Goal: Task Accomplishment & Management: Manage account settings

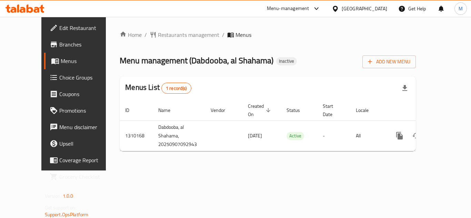
click at [59, 43] on span "Branches" at bounding box center [86, 44] width 55 height 8
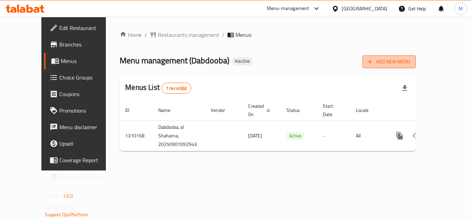
click at [411, 63] on span "Add New Menu" at bounding box center [389, 62] width 42 height 9
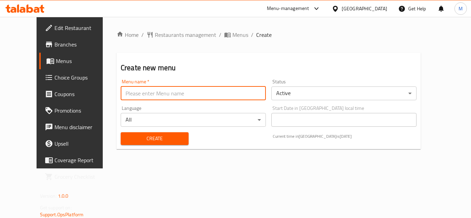
click at [152, 98] on input "text" at bounding box center [193, 94] width 145 height 14
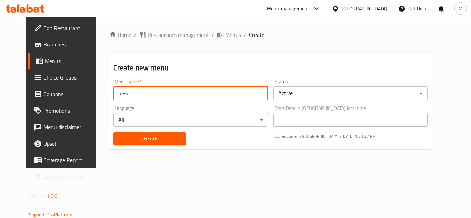
type input "new"
click at [119, 135] on button "Create" at bounding box center [150, 139] width 72 height 13
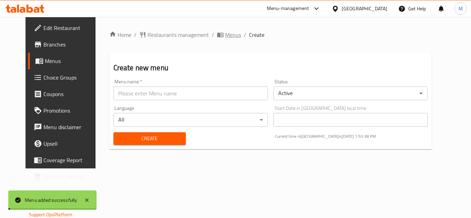
click at [225, 35] on span "Menus" at bounding box center [233, 35] width 16 height 8
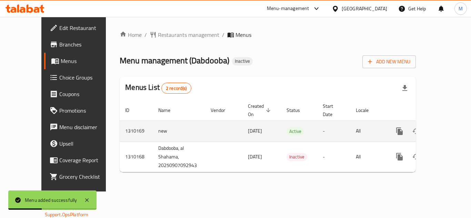
click at [446, 127] on icon "enhanced table" at bounding box center [450, 131] width 8 height 8
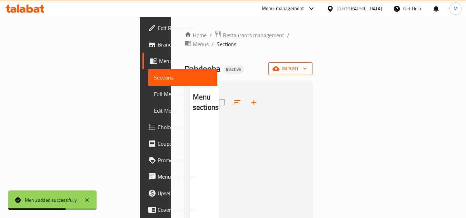
click at [280, 67] on icon "button" at bounding box center [276, 69] width 7 height 4
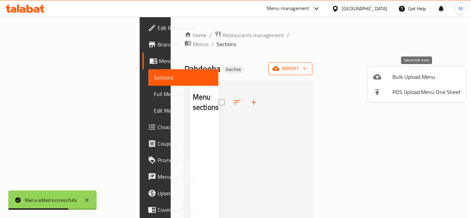
click at [384, 77] on div at bounding box center [382, 77] width 19 height 8
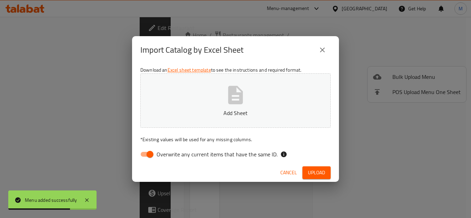
click at [282, 107] on button "Add Sheet" at bounding box center [235, 101] width 191 height 55
click at [227, 164] on div "Download an Excel sheet template to see the instructions and required format. S…" at bounding box center [235, 114] width 207 height 100
click at [227, 160] on label "Overwrite any current items that have the same ID." at bounding box center [207, 154] width 141 height 13
click at [170, 160] on input "Overwrite any current items that have the same ID." at bounding box center [149, 154] width 39 height 13
checkbox input "false"
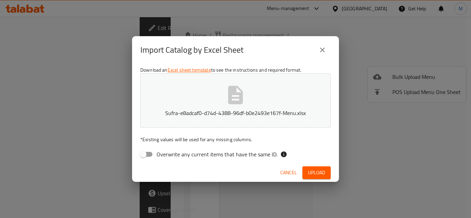
click at [317, 178] on button "Upload" at bounding box center [317, 173] width 28 height 13
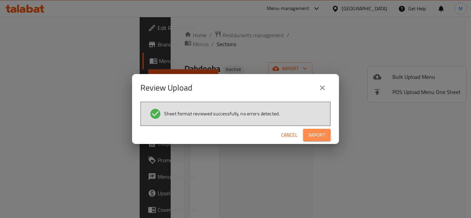
click at [319, 138] on span "Import" at bounding box center [317, 135] width 17 height 9
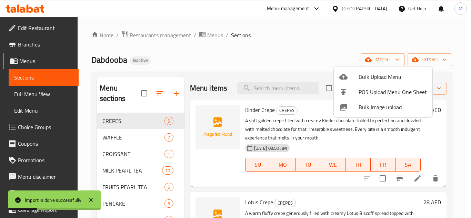
click at [35, 97] on div at bounding box center [235, 109] width 471 height 218
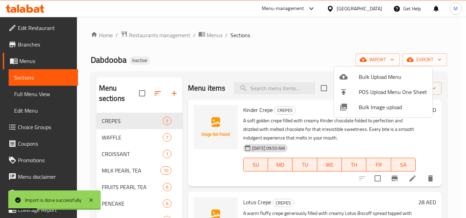
click at [35, 97] on span "Full Menu View" at bounding box center [43, 94] width 58 height 8
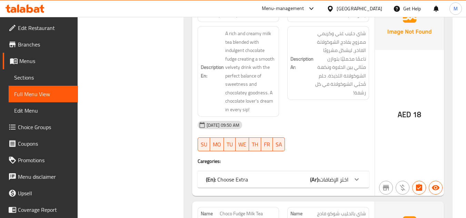
scroll to position [2312, 0]
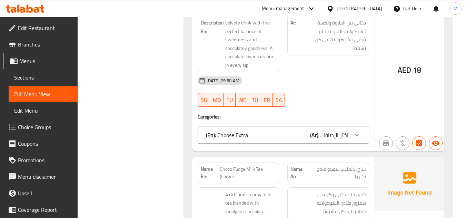
click at [312, 130] on b "(Ar):" at bounding box center [314, 135] width 9 height 10
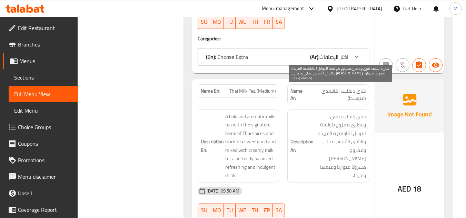
scroll to position [3417, 0]
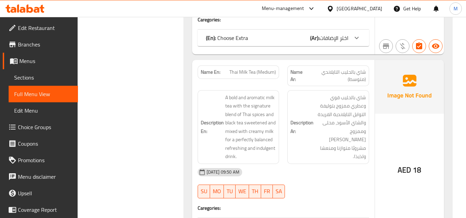
click at [161, 103] on div "Filter Branches Branches Popular filters Free items Branch specific items Has c…" at bounding box center [133, 174] width 92 height 7005
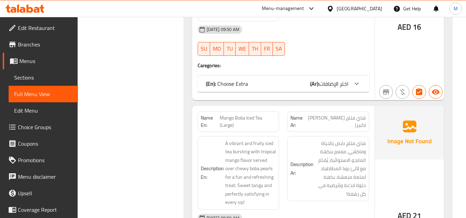
scroll to position [4383, 0]
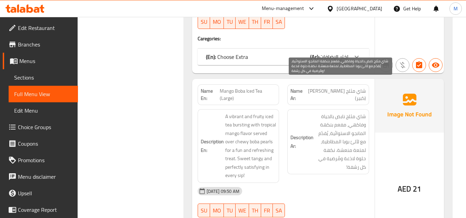
click at [341, 137] on span "شاي مثلج نابض بالحياة وفاكهي، مفعم بنكهة المانجو الاستوائية، يُقدّم مع لآلئ بوب…" at bounding box center [340, 142] width 51 height 59
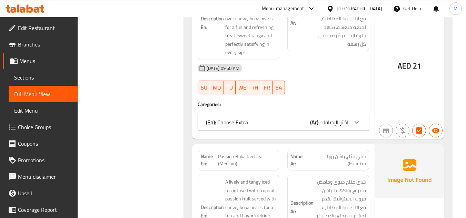
scroll to position [4555, 0]
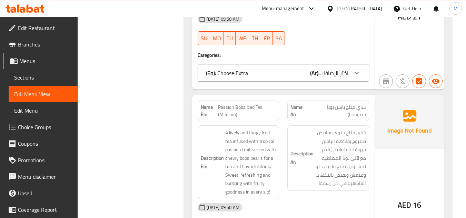
click at [339, 199] on div "[DATE] 09:50 AM" at bounding box center [284, 207] width 180 height 17
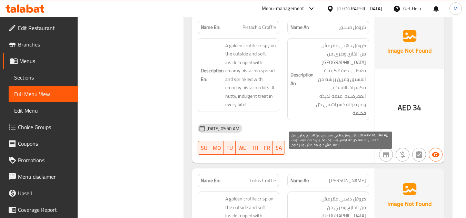
scroll to position [6488, 0]
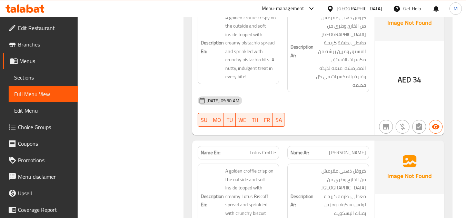
click at [56, 76] on span "Sections" at bounding box center [43, 78] width 58 height 8
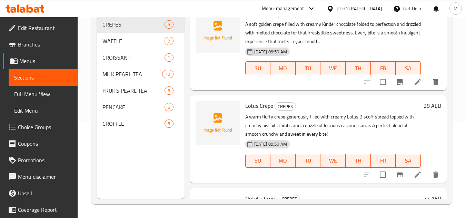
scroll to position [97, 0]
click at [162, 107] on icon "edit" at bounding box center [165, 107] width 8 height 8
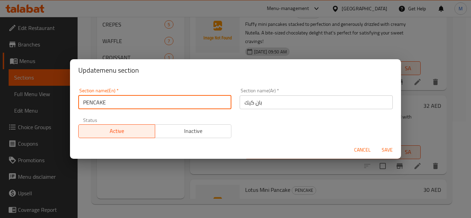
drag, startPoint x: 85, startPoint y: 101, endPoint x: 89, endPoint y: 104, distance: 4.2
click at [89, 104] on input "PENCAKE" at bounding box center [154, 103] width 153 height 14
click at [89, 103] on input "PENCAKE" at bounding box center [154, 103] width 153 height 14
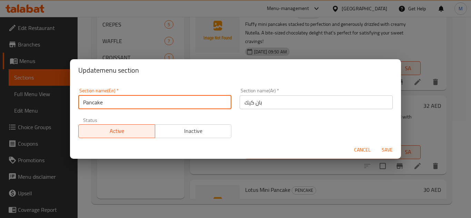
type input "Pancake"
click at [390, 152] on span "Save" at bounding box center [387, 150] width 17 height 9
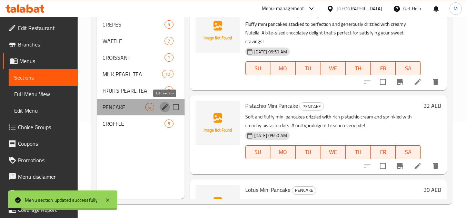
click at [164, 106] on icon "edit" at bounding box center [165, 107] width 8 height 8
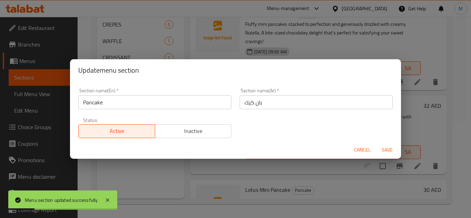
click at [360, 151] on span "Cancel" at bounding box center [362, 150] width 17 height 9
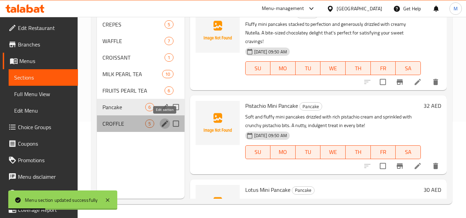
click at [164, 126] on icon "edit" at bounding box center [165, 124] width 8 height 8
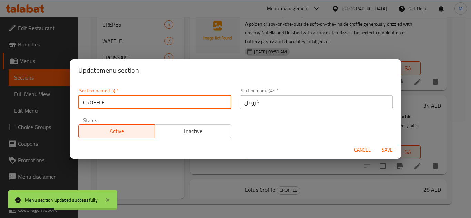
click at [110, 104] on input "CROFFLE" at bounding box center [154, 103] width 153 height 14
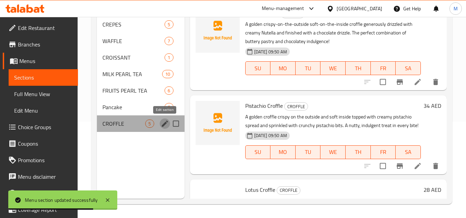
click at [164, 123] on icon "edit" at bounding box center [165, 124] width 8 height 8
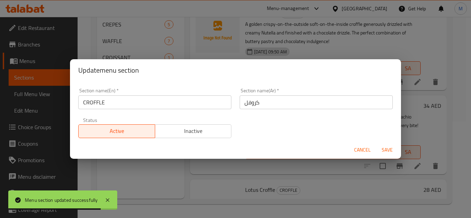
click at [150, 104] on input "CROFFLE" at bounding box center [154, 103] width 153 height 14
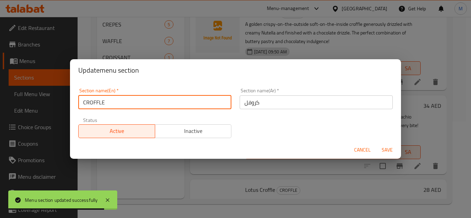
click at [150, 104] on input "CROFFLE" at bounding box center [154, 103] width 153 height 14
paste input "roffle"
type input "Croffle"
click at [382, 149] on span "Save" at bounding box center [387, 150] width 17 height 9
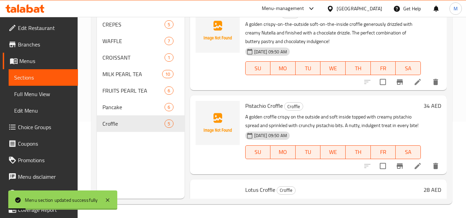
drag, startPoint x: 150, startPoint y: 158, endPoint x: 167, endPoint y: 111, distance: 49.7
click at [152, 158] on div "Menu sections CREPES 5 WAFFLE 7 CROISSANT 1 MILK PEARL TEA 10 FRUITS PEARL TEA …" at bounding box center [140, 90] width 87 height 218
click at [167, 91] on icon "edit" at bounding box center [165, 91] width 8 height 8
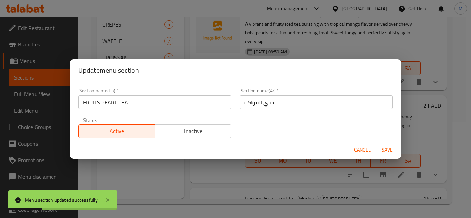
click at [139, 107] on input "FRUITS PEARL TEA" at bounding box center [154, 103] width 153 height 14
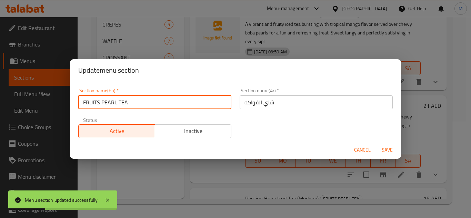
click at [139, 107] on input "FRUITS PEARL TEA" at bounding box center [154, 103] width 153 height 14
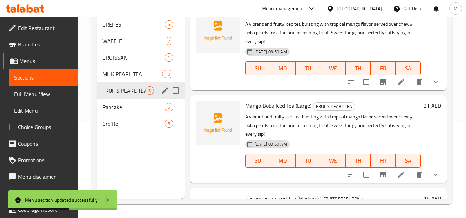
click at [162, 90] on icon "edit" at bounding box center [165, 91] width 8 height 8
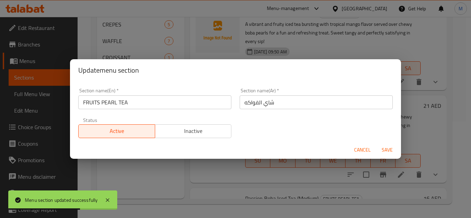
click at [166, 102] on input "FRUITS PEARL TEA" at bounding box center [154, 103] width 153 height 14
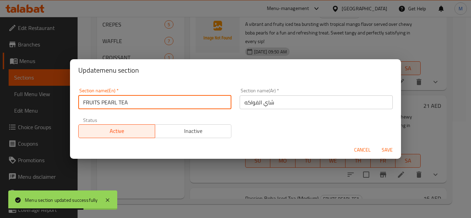
click at [166, 102] on input "FRUITS PEARL TEA" at bounding box center [154, 103] width 153 height 14
paste input "ruits Pearl Tea"
type input "Fruits Pearl Tea"
click at [385, 149] on span "Save" at bounding box center [387, 150] width 17 height 9
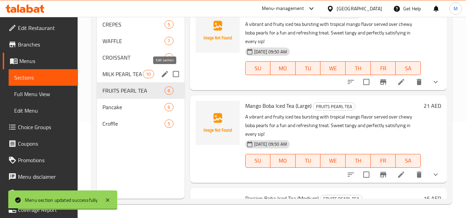
click at [162, 75] on icon "edit" at bounding box center [165, 74] width 8 height 8
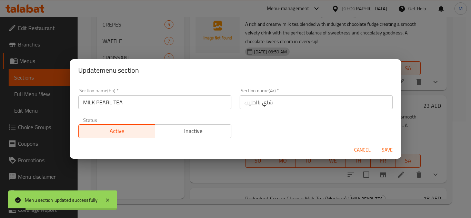
click at [119, 100] on input "MILK PEARL TEA" at bounding box center [154, 103] width 153 height 14
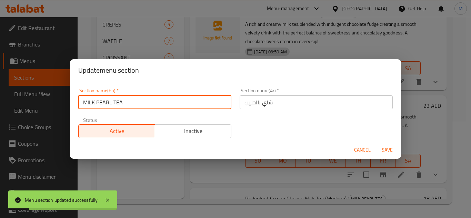
click at [119, 100] on input "MILK PEARL TEA" at bounding box center [154, 103] width 153 height 14
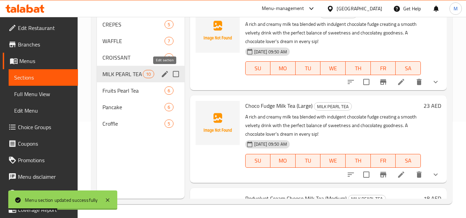
click at [162, 77] on icon "edit" at bounding box center [165, 74] width 6 height 6
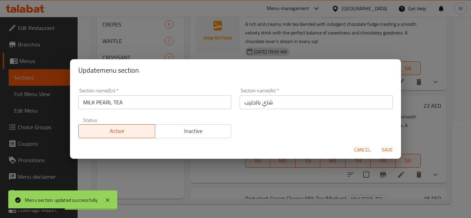
click at [142, 96] on input "MILK PEARL TEA" at bounding box center [154, 103] width 153 height 14
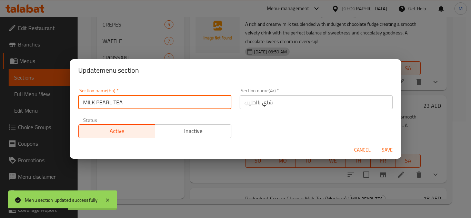
click at [142, 96] on input "MILK PEARL TEA" at bounding box center [154, 103] width 153 height 14
paste input "ilk Pearl Tea"
type input "Milk Pearl Tea"
click at [385, 149] on span "Save" at bounding box center [387, 150] width 17 height 9
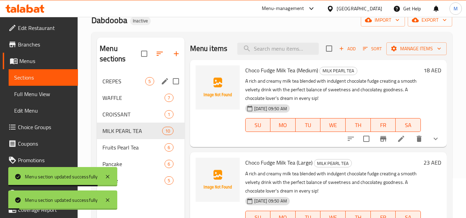
scroll to position [28, 0]
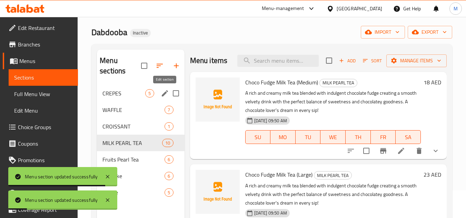
click at [166, 92] on icon "edit" at bounding box center [165, 93] width 6 height 6
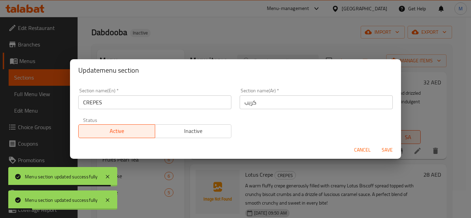
click at [132, 108] on input "CREPES" at bounding box center [154, 103] width 153 height 14
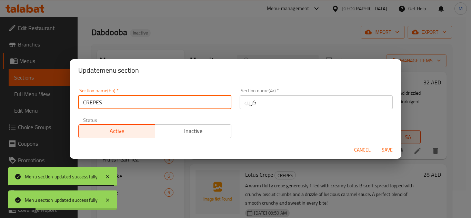
click at [132, 108] on input "CREPES" at bounding box center [154, 103] width 153 height 14
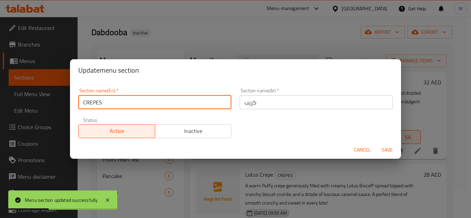
type input "c"
type input "Crepes"
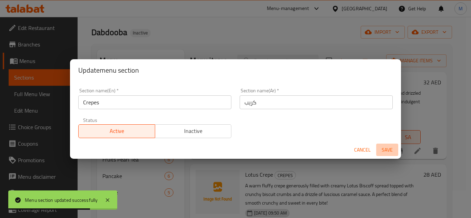
click at [393, 149] on span "Save" at bounding box center [387, 150] width 17 height 9
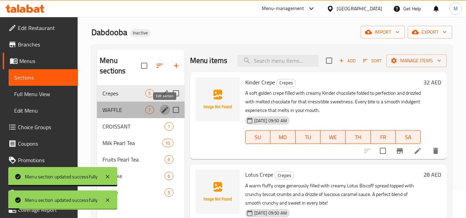
click at [163, 111] on icon "edit" at bounding box center [165, 110] width 6 height 6
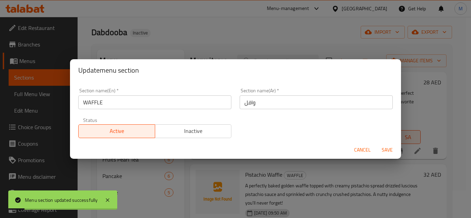
click at [132, 107] on input "WAFFLE" at bounding box center [154, 103] width 153 height 14
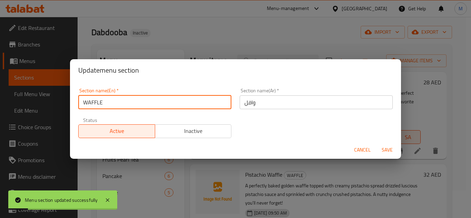
click at [132, 107] on input "WAFFLE" at bounding box center [154, 103] width 153 height 14
type input "Waffle"
click at [396, 154] on button "Save" at bounding box center [388, 150] width 22 height 13
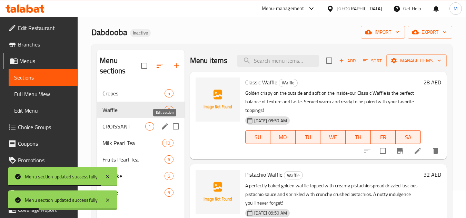
click at [164, 129] on icon "edit" at bounding box center [165, 127] width 6 height 6
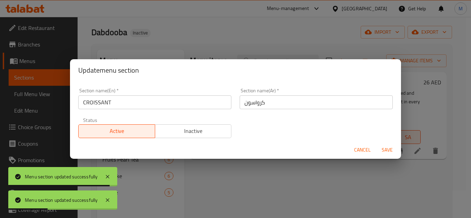
click at [109, 108] on input "CROISSANT" at bounding box center [154, 103] width 153 height 14
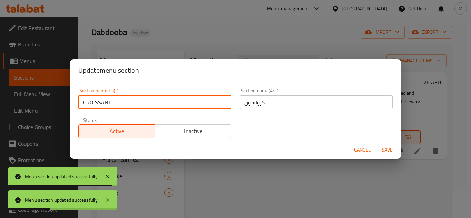
click at [109, 108] on input "CROISSANT" at bounding box center [154, 103] width 153 height 14
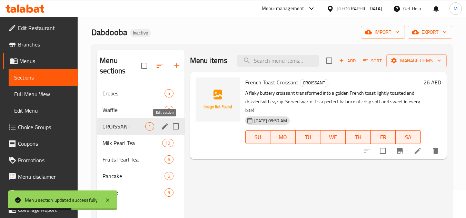
click at [164, 126] on icon "edit" at bounding box center [165, 127] width 8 height 8
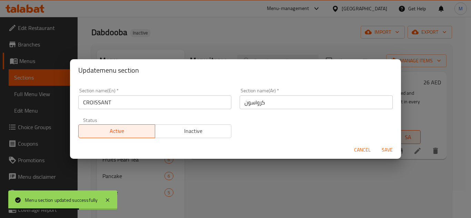
click at [147, 106] on input "CROISSANT" at bounding box center [154, 103] width 153 height 14
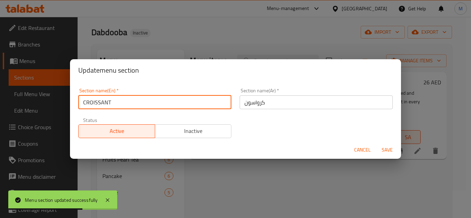
click at [147, 106] on input "CROISSANT" at bounding box center [154, 103] width 153 height 14
paste input "roissant"
type input "Croissant"
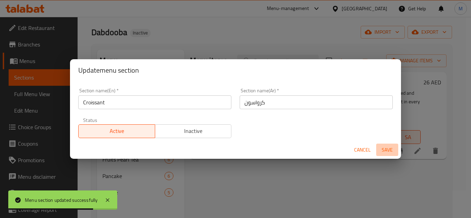
click at [391, 148] on span "Save" at bounding box center [387, 150] width 17 height 9
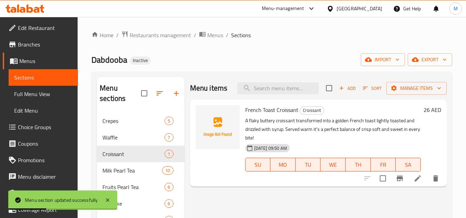
click at [236, 48] on div "Home / Restaurants management / Menus / Sections Dabdooba Inactive import expor…" at bounding box center [271, 166] width 361 height 271
click at [46, 99] on link "Full Menu View" at bounding box center [43, 94] width 69 height 17
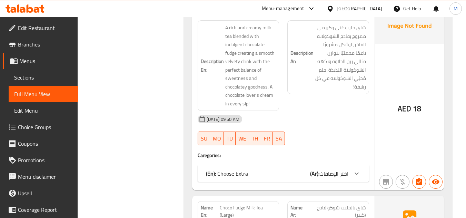
scroll to position [2278, 0]
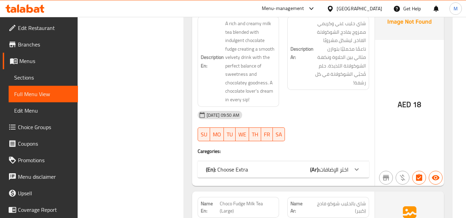
click at [329, 162] on div "(En): Choose Extra (Ar): اختر الإضافات" at bounding box center [284, 170] width 172 height 17
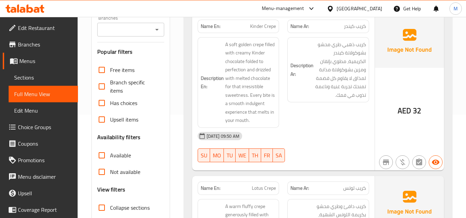
scroll to position [0, 0]
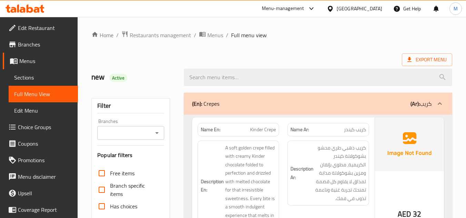
click at [328, 56] on div "Export Menu" at bounding box center [271, 59] width 361 height 13
click at [218, 38] on span "Menus" at bounding box center [215, 35] width 16 height 8
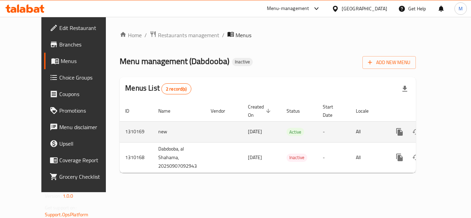
drag, startPoint x: 293, startPoint y: 123, endPoint x: 411, endPoint y: 128, distance: 117.8
click at [293, 123] on td "Active" at bounding box center [299, 131] width 36 height 21
click at [431, 129] on icon "enhanced table" at bounding box center [433, 132] width 5 height 6
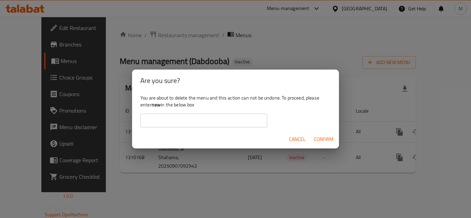
click at [248, 121] on input "text" at bounding box center [203, 121] width 127 height 14
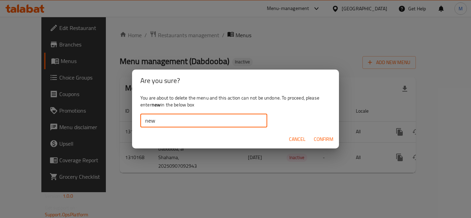
click at [329, 139] on span "Confirm" at bounding box center [324, 139] width 20 height 9
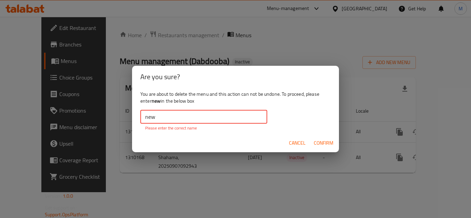
click at [257, 115] on input "new" at bounding box center [203, 117] width 127 height 14
click at [144, 119] on input "new" at bounding box center [203, 117] width 127 height 14
click at [163, 116] on input "new" at bounding box center [203, 117] width 127 height 14
click at [315, 143] on span "Confirm" at bounding box center [324, 143] width 20 height 9
click at [322, 141] on span "Confirm" at bounding box center [324, 143] width 20 height 9
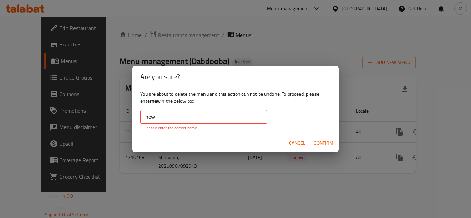
click at [230, 123] on input "new" at bounding box center [203, 117] width 127 height 14
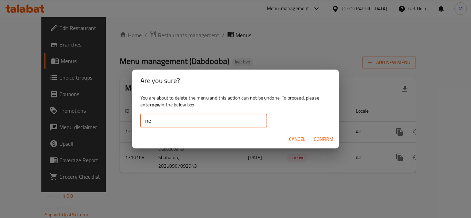
type input "new"
click at [330, 139] on span "Confirm" at bounding box center [324, 139] width 20 height 9
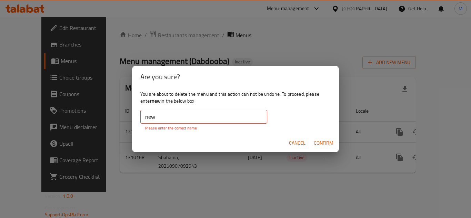
click at [173, 117] on input "new" at bounding box center [203, 117] width 127 height 14
click at [155, 103] on b "new" at bounding box center [156, 101] width 9 height 9
drag, startPoint x: 155, startPoint y: 103, endPoint x: 168, endPoint y: 114, distance: 17.2
click at [155, 103] on b "new" at bounding box center [156, 101] width 9 height 9
copy b "new"
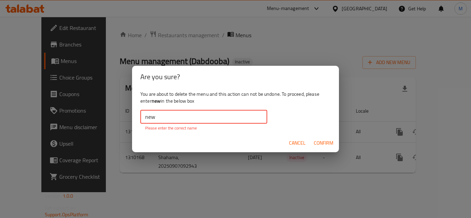
click at [168, 114] on input "new" at bounding box center [203, 117] width 127 height 14
click at [329, 143] on span "Confirm" at bounding box center [324, 143] width 20 height 9
click at [273, 115] on div "You are about to delete the menu and this action can not be undone. To proceed,…" at bounding box center [235, 111] width 207 height 46
click at [289, 142] on span "Cancel" at bounding box center [297, 143] width 17 height 9
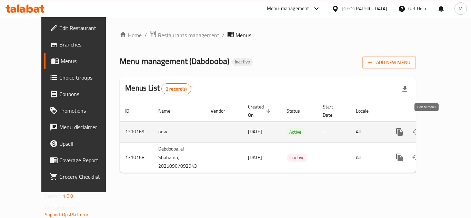
click at [431, 129] on icon "enhanced table" at bounding box center [433, 132] width 5 height 6
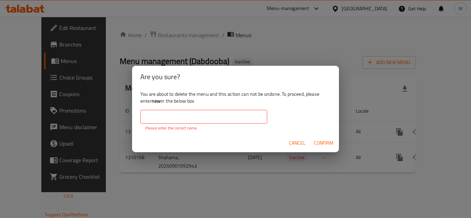
click at [173, 124] on input "text" at bounding box center [203, 117] width 127 height 14
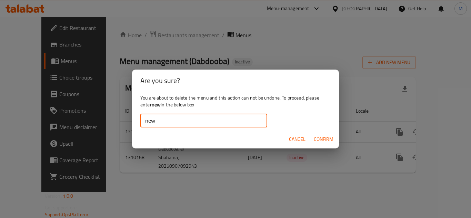
type input "new"
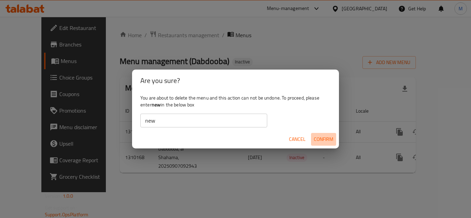
click at [328, 138] on span "Confirm" at bounding box center [324, 139] width 20 height 9
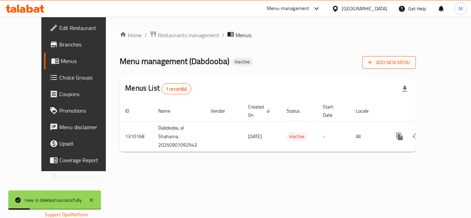
click at [416, 68] on button "Add New Menu" at bounding box center [389, 62] width 53 height 13
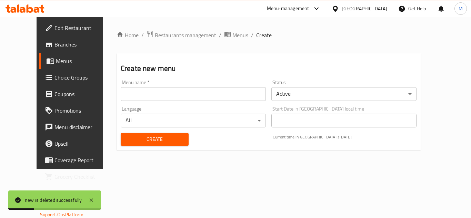
click at [193, 97] on input "text" at bounding box center [193, 94] width 145 height 14
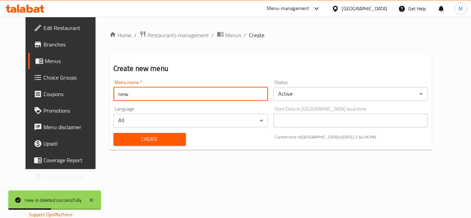
type input "new"
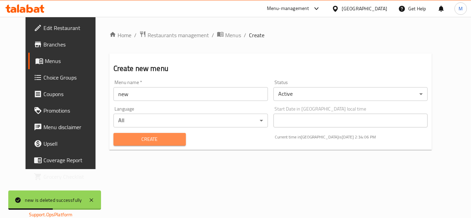
click at [124, 139] on span "Create" at bounding box center [149, 139] width 61 height 9
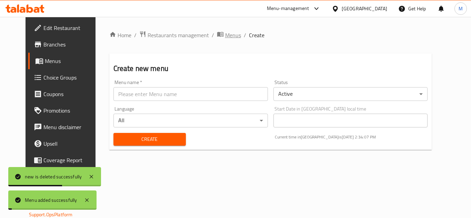
click at [225, 35] on span "Menus" at bounding box center [233, 35] width 16 height 8
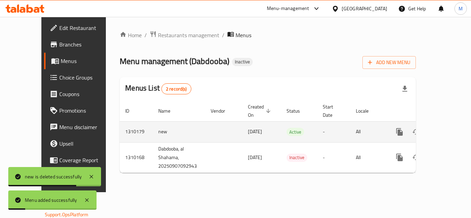
click at [449, 124] on link "enhanced table" at bounding box center [449, 132] width 17 height 17
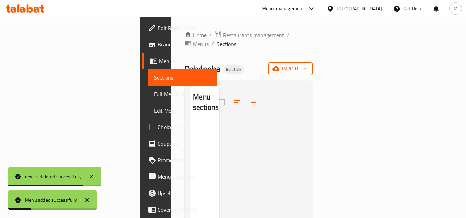
click at [313, 62] on button "import" at bounding box center [290, 68] width 44 height 13
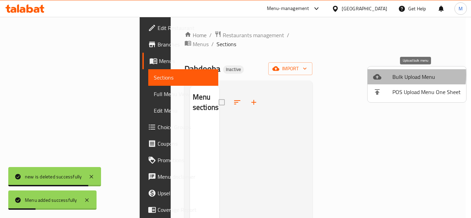
click at [383, 75] on div at bounding box center [382, 77] width 19 height 8
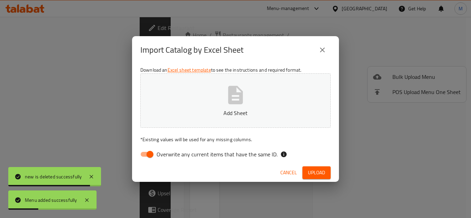
click at [206, 123] on button "Add Sheet" at bounding box center [235, 101] width 191 height 55
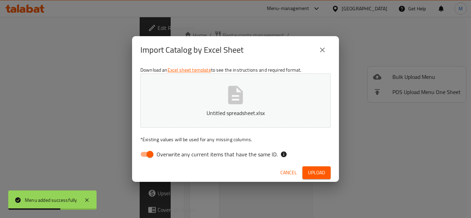
click at [243, 157] on span "Overwrite any current items that have the same ID." at bounding box center [217, 154] width 121 height 8
click at [170, 157] on input "Overwrite any current items that have the same ID." at bounding box center [149, 154] width 39 height 13
checkbox input "false"
click at [321, 173] on span "Upload" at bounding box center [316, 173] width 17 height 9
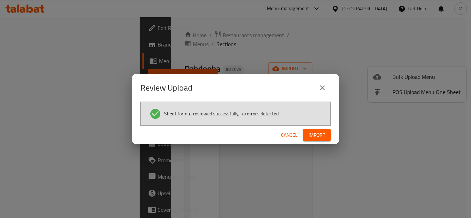
click at [315, 132] on span "Import" at bounding box center [317, 135] width 17 height 9
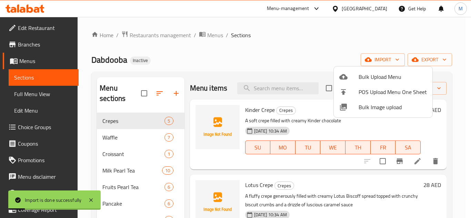
drag, startPoint x: 235, startPoint y: 60, endPoint x: 177, endPoint y: 87, distance: 63.9
click at [236, 60] on div at bounding box center [235, 109] width 471 height 218
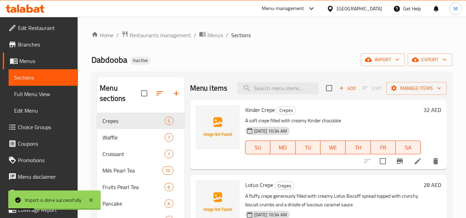
click at [33, 91] on span "Full Menu View" at bounding box center [43, 94] width 58 height 8
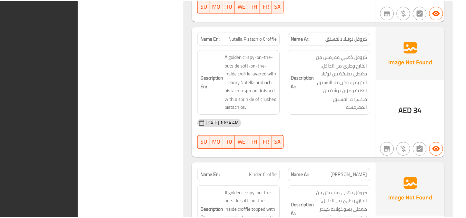
scroll to position [5744, 0]
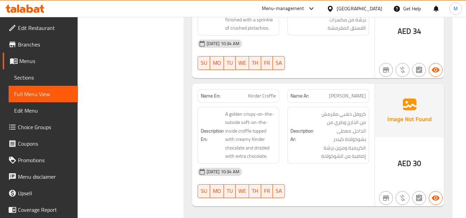
click at [37, 76] on span "Sections" at bounding box center [43, 78] width 58 height 8
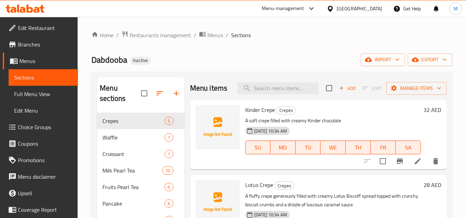
drag, startPoint x: 33, startPoint y: 86, endPoint x: 31, endPoint y: 89, distance: 3.6
click at [33, 86] on link "Full Menu View" at bounding box center [43, 94] width 69 height 17
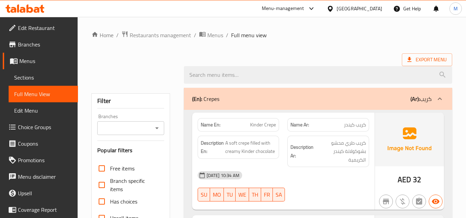
click at [31, 90] on span "Full Menu View" at bounding box center [43, 94] width 58 height 8
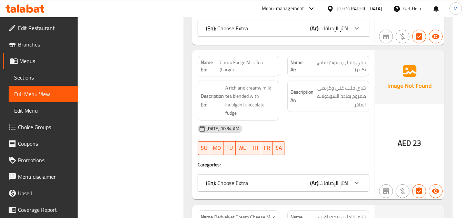
scroll to position [2152, 0]
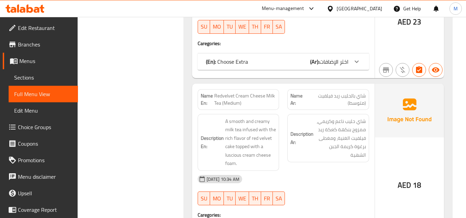
click at [238, 92] on span "Redvelvet Cream Cheese Milk Tea (Medium)" at bounding box center [245, 99] width 62 height 14
click at [250, 92] on span "Redvelvet Cream Cheese Milk Tea (Medium)" at bounding box center [245, 99] width 62 height 14
click at [219, 95] on span "Redvelvet Cream Cheese Milk Tea (Medium)" at bounding box center [245, 99] width 62 height 14
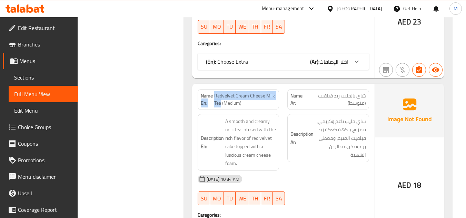
drag, startPoint x: 222, startPoint y: 96, endPoint x: 214, endPoint y: 88, distance: 10.5
click at [214, 92] on p "Name En: Redvelvet Cream Cheese Milk Tea (Medium)" at bounding box center [239, 99] width 76 height 14
copy p "En: Redvelvet Cream Cheese Milk Tea"
click at [213, 94] on strong "Name En:" at bounding box center [208, 99] width 14 height 14
drag, startPoint x: 221, startPoint y: 95, endPoint x: 215, endPoint y: 83, distance: 12.5
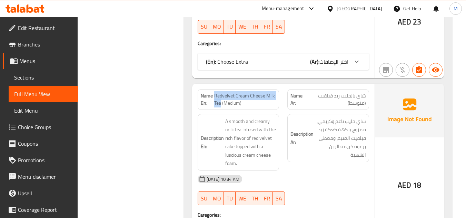
click at [215, 92] on span "Redvelvet Cream Cheese Milk Tea (Medium)" at bounding box center [245, 99] width 62 height 14
copy span "Redvelvet Cream Cheese Milk Tea"
click at [45, 76] on span "Sections" at bounding box center [43, 78] width 58 height 8
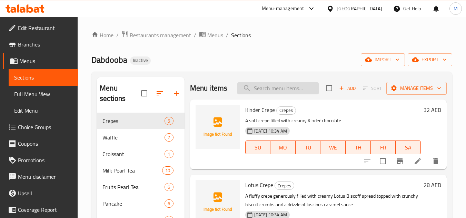
click at [286, 95] on input "search" at bounding box center [277, 88] width 81 height 12
paste input "Redvelvet Cream Cheese Milk Tea"
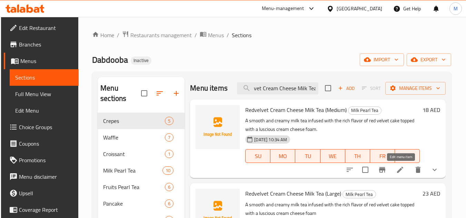
type input "Redvelvet Cream Cheese Milk Tea"
click at [404, 168] on icon at bounding box center [400, 170] width 8 height 8
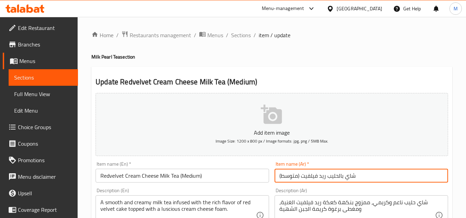
click at [301, 175] on input "شاي بالحليب ريد فيلفيت (متوسط)" at bounding box center [362, 176] width 174 height 14
click at [304, 178] on input "شاي بالحليب ريد فيلفيت كريمي(متوسط)" at bounding box center [362, 176] width 174 height 14
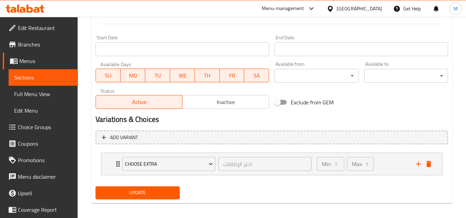
type input "شاي بالحليب ريد فيلفيت كريمي(متوسط)"
click at [151, 195] on span "Update" at bounding box center [137, 193] width 73 height 9
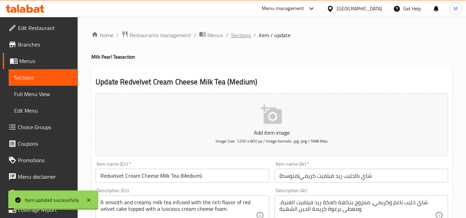
click at [244, 38] on span "Sections" at bounding box center [241, 35] width 20 height 8
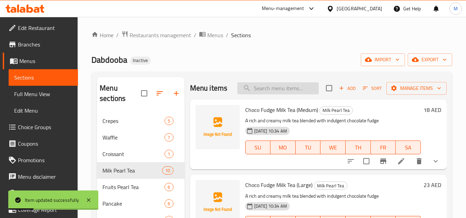
click at [266, 89] on input "search" at bounding box center [277, 88] width 81 height 12
paste input "Redvelvet Cream Cheese Milk Tea"
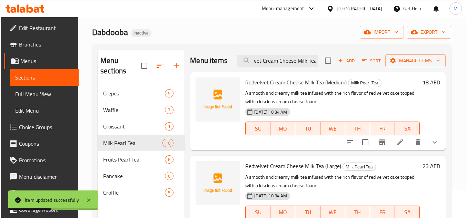
scroll to position [97, 0]
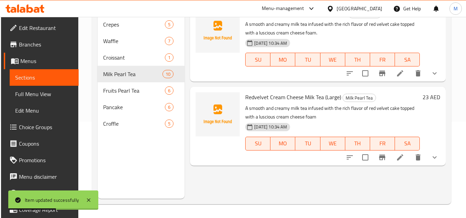
type input "Redvelvet Cream Cheese Milk Tea"
click at [403, 160] on icon at bounding box center [400, 158] width 8 height 8
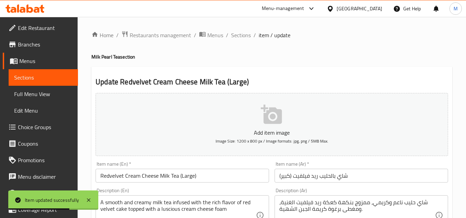
click at [295, 176] on input "شاي بالحليب ريد فيلفيت (كبير)" at bounding box center [362, 176] width 174 height 14
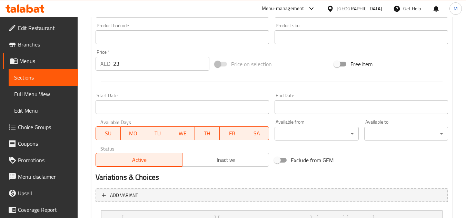
scroll to position [276, 0]
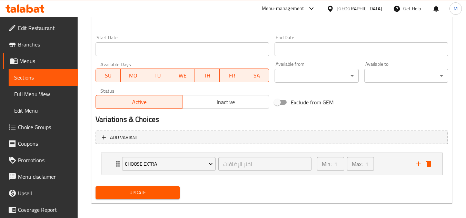
type input "شاي بالحليب ريد فيلفيت كريمي (كبير)"
click at [165, 193] on span "Update" at bounding box center [137, 193] width 73 height 9
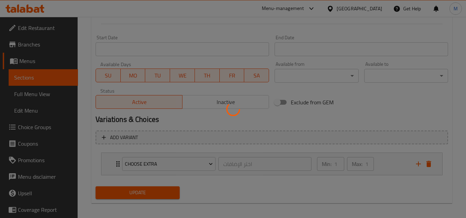
scroll to position [0, 0]
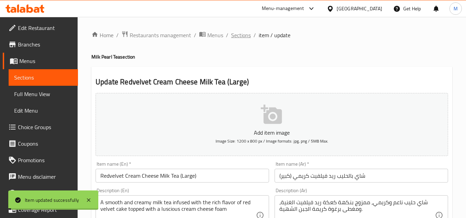
click at [241, 36] on span "Sections" at bounding box center [241, 35] width 20 height 8
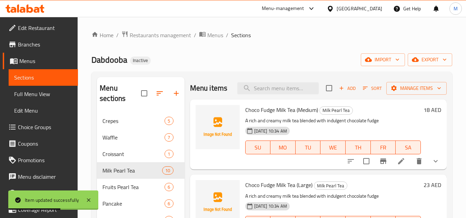
click at [311, 55] on div "Dabdooba Inactive import export" at bounding box center [271, 59] width 361 height 13
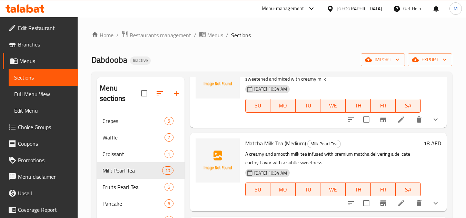
scroll to position [632, 0]
click at [46, 88] on link "Full Menu View" at bounding box center [43, 94] width 69 height 17
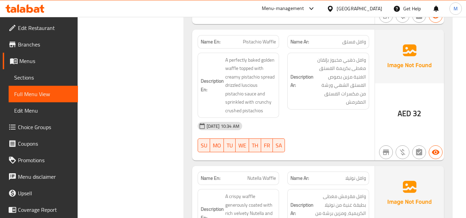
scroll to position [863, 0]
click at [258, 45] on span "Pistachio Waffle" at bounding box center [259, 42] width 33 height 7
click at [258, 44] on span "Pistachio Waffle" at bounding box center [259, 42] width 33 height 7
copy span "Pistachio Waffle"
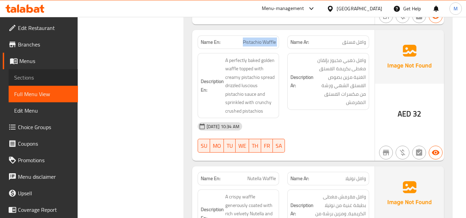
click at [50, 74] on span "Sections" at bounding box center [43, 78] width 58 height 8
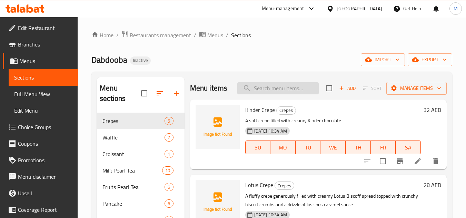
click at [294, 90] on input "search" at bounding box center [277, 88] width 81 height 12
paste input "Pistachio Waffle"
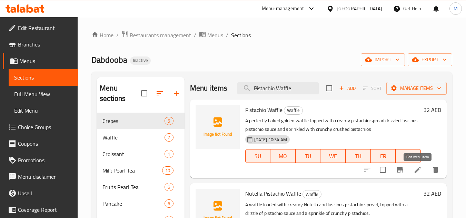
type input "Pistachio Waffle"
click at [416, 168] on icon at bounding box center [418, 170] width 8 height 8
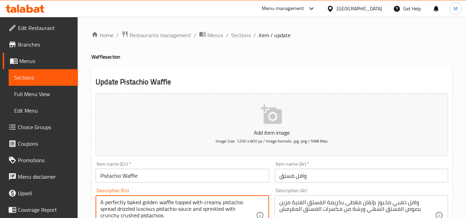
click at [147, 201] on textarea "A perfectly baked golden waffle topped with creamy pistachio spread drizzled lu…" at bounding box center [178, 215] width 156 height 33
type textarea "A perfectly baked waffle topped with creamy pistachio spread drizzled luscious …"
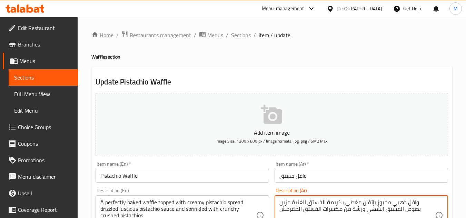
click at [417, 207] on textarea "وافل ذهبي مخبوز بإتقان مغطى بكريمة الفستق الغنية مزين بصوص الفستق الشهي ورشة من…" at bounding box center [358, 215] width 156 height 33
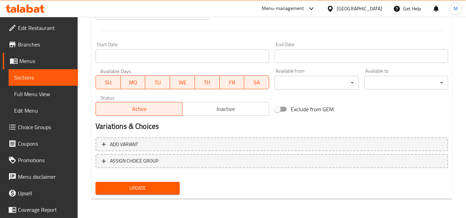
type textarea "وافل مخبوز بإتقان مغطى بكريمة الفستق الغنية مزين بصوص الفستق الشهي ورشة من مكسر…"
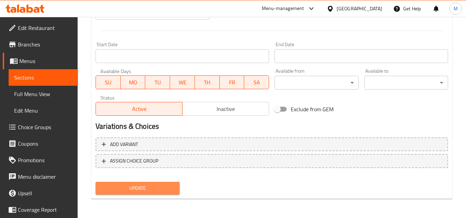
click at [165, 190] on span "Update" at bounding box center [137, 188] width 73 height 9
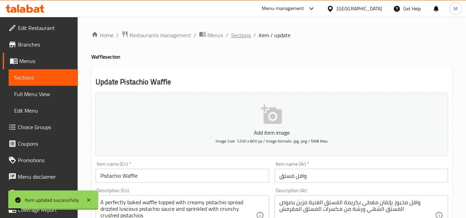
click at [243, 38] on span "Sections" at bounding box center [241, 35] width 20 height 8
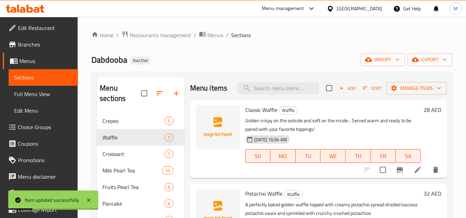
click at [49, 91] on span "Full Menu View" at bounding box center [43, 94] width 58 height 8
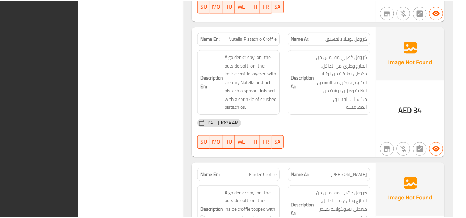
scroll to position [5744, 0]
